Goal: Task Accomplishment & Management: Use online tool/utility

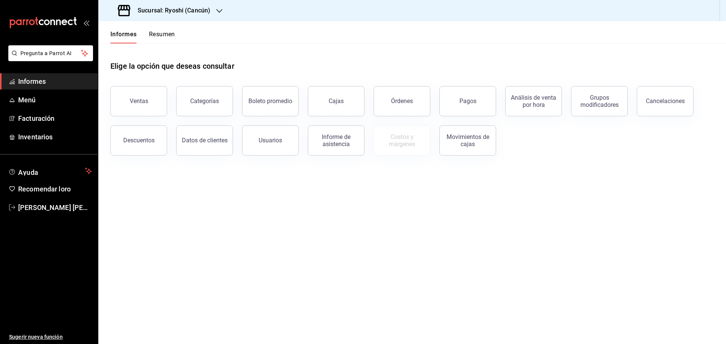
click at [163, 17] on div "Sucursal: Ryoshi (Cancún)" at bounding box center [164, 10] width 121 height 21
click at [129, 50] on font "Mochomos (Cancún)" at bounding box center [129, 49] width 50 height 6
click at [48, 81] on span "Informes" at bounding box center [55, 81] width 74 height 10
click at [143, 105] on button "Ventas" at bounding box center [138, 101] width 57 height 30
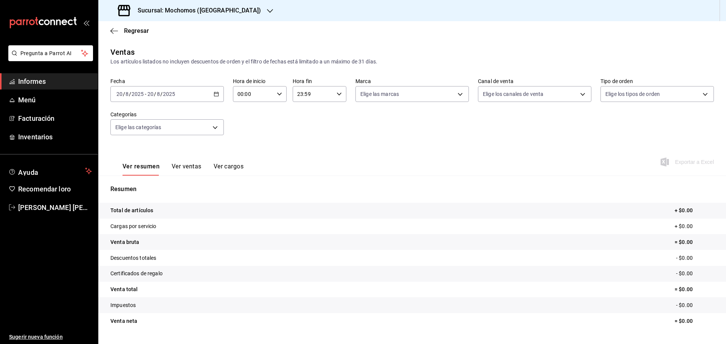
click at [163, 92] on input "2025" at bounding box center [169, 94] width 13 height 6
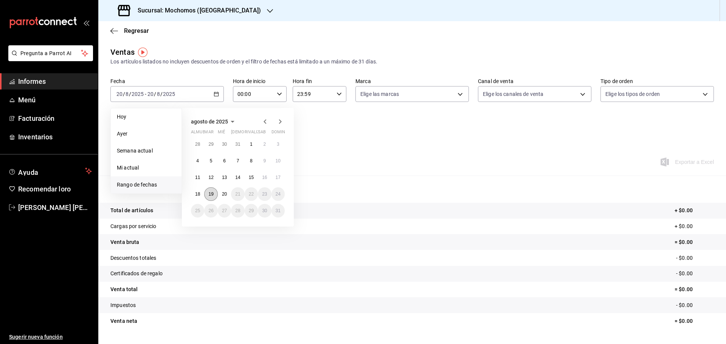
click at [214, 192] on button "19" at bounding box center [210, 195] width 13 height 14
click at [230, 191] on button "20" at bounding box center [224, 195] width 13 height 14
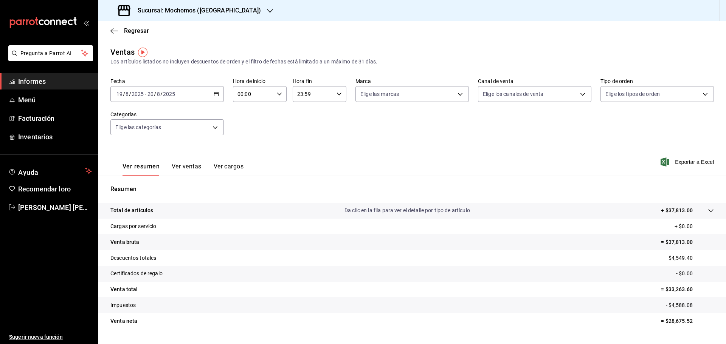
click at [282, 96] on div "00:00 Hora de inicio" at bounding box center [260, 94] width 54 height 16
click at [251, 130] on span "05" at bounding box center [245, 129] width 15 height 6
type input "05:00"
click at [336, 93] on div at bounding box center [363, 172] width 726 height 344
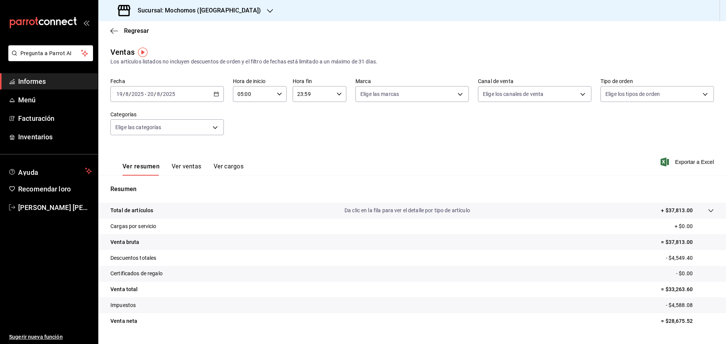
click at [336, 93] on icon "button" at bounding box center [338, 93] width 5 height 5
click at [305, 135] on button "05" at bounding box center [304, 131] width 24 height 15
type input "05:59"
click at [188, 165] on div at bounding box center [363, 172] width 726 height 344
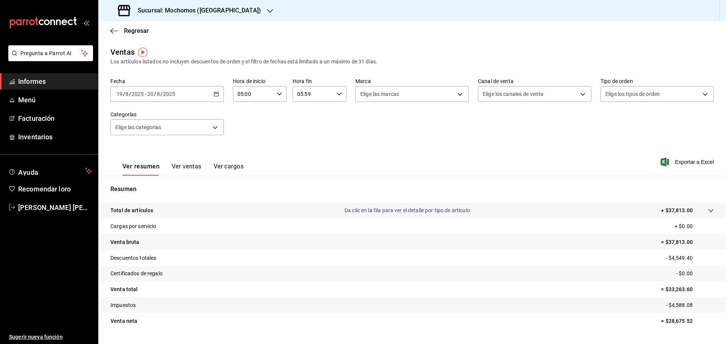
click at [185, 165] on font "Ver ventas" at bounding box center [187, 166] width 30 height 7
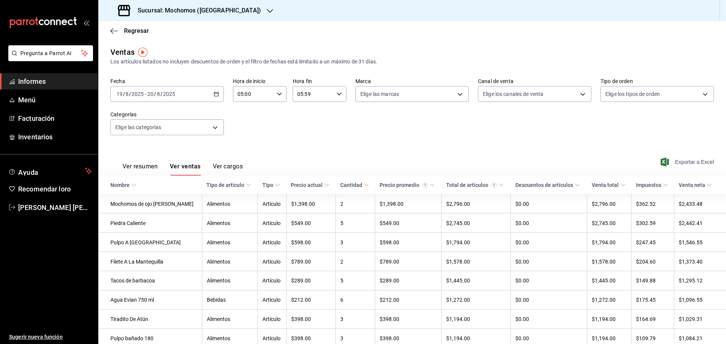
click at [675, 163] on font "Exportar a Excel" at bounding box center [694, 162] width 39 height 6
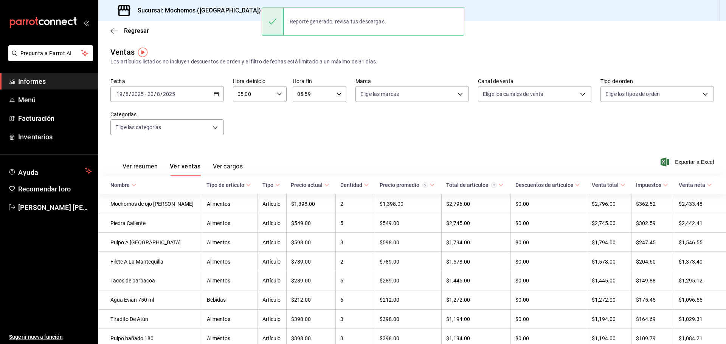
click at [224, 9] on div "Sucursal: Mochomos ([GEOGRAPHIC_DATA])" at bounding box center [190, 10] width 172 height 21
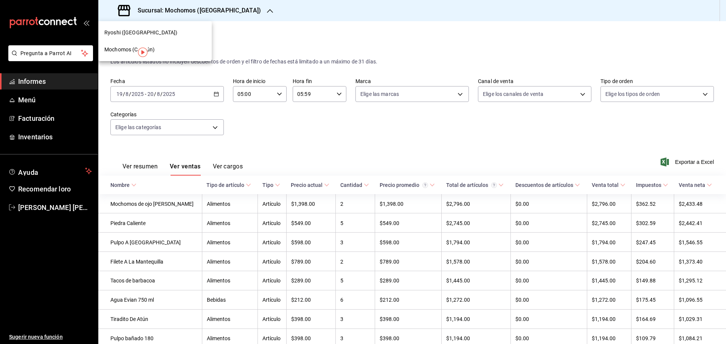
click at [150, 32] on div "Ryoshi ([GEOGRAPHIC_DATA])" at bounding box center [154, 33] width 101 height 8
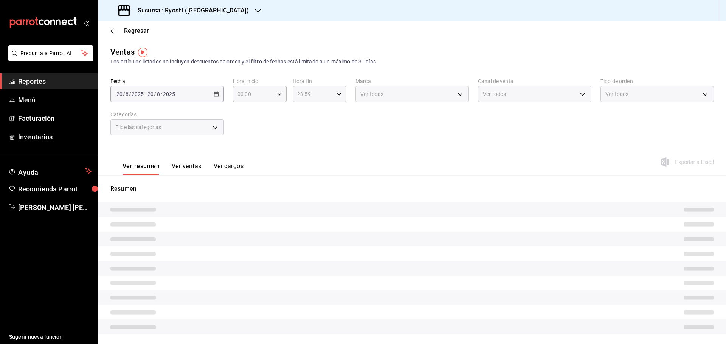
type input "05:00"
type input "05:59"
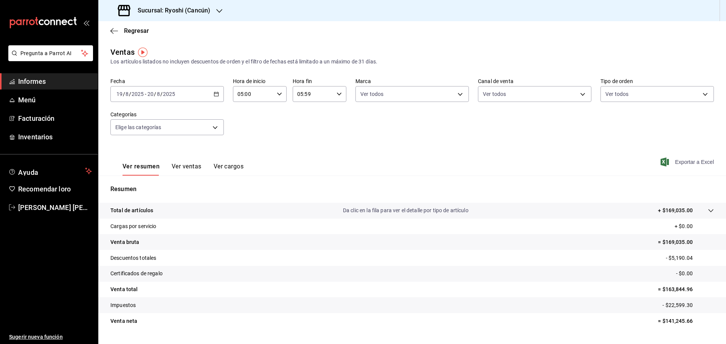
click at [677, 163] on font "Exportar a Excel" at bounding box center [694, 162] width 39 height 6
